Goal: Task Accomplishment & Management: Manage account settings

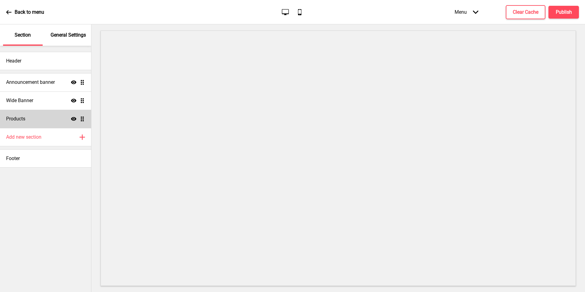
click at [43, 126] on div "Products Show Drag" at bounding box center [45, 119] width 91 height 18
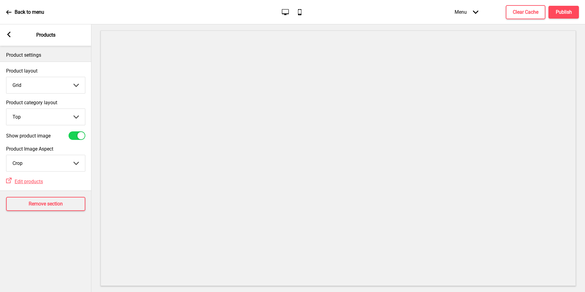
click at [56, 80] on select "Grid List" at bounding box center [45, 85] width 79 height 16
select select "list"
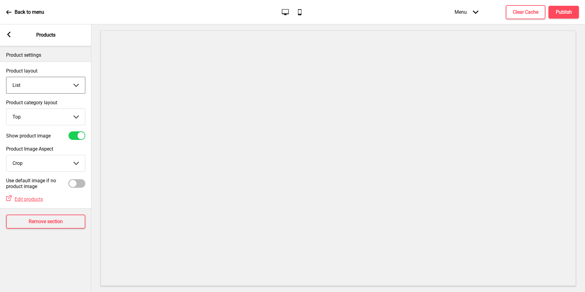
click at [81, 134] on div at bounding box center [80, 135] width 7 height 7
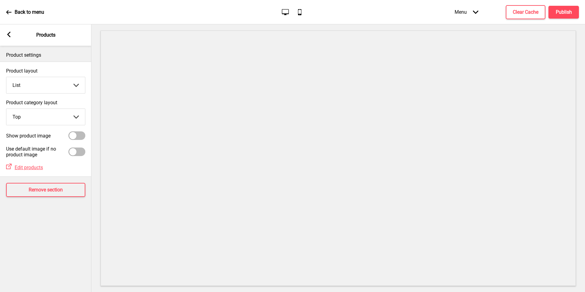
click at [77, 136] on div at bounding box center [77, 135] width 17 height 9
checkbox input "true"
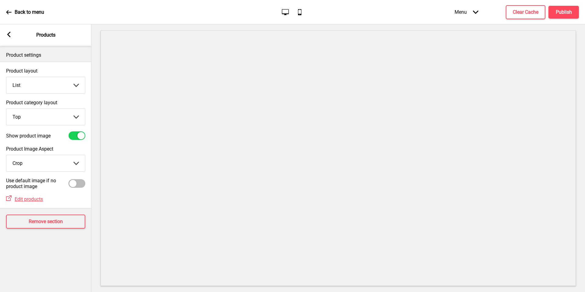
click at [78, 158] on select "Crop Natural" at bounding box center [45, 163] width 79 height 16
click at [73, 88] on select "Grid List" at bounding box center [45, 85] width 79 height 16
click at [573, 11] on button "Publish" at bounding box center [563, 12] width 30 height 13
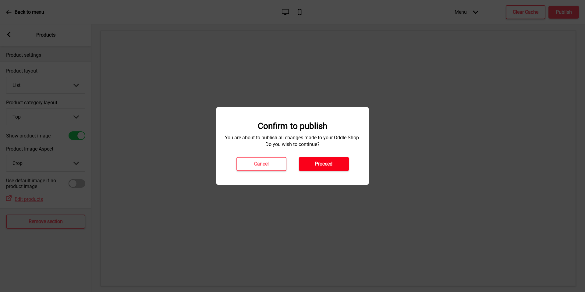
click at [321, 163] on h4 "Proceed" at bounding box center [323, 163] width 17 height 7
